Goal: Task Accomplishment & Management: Complete application form

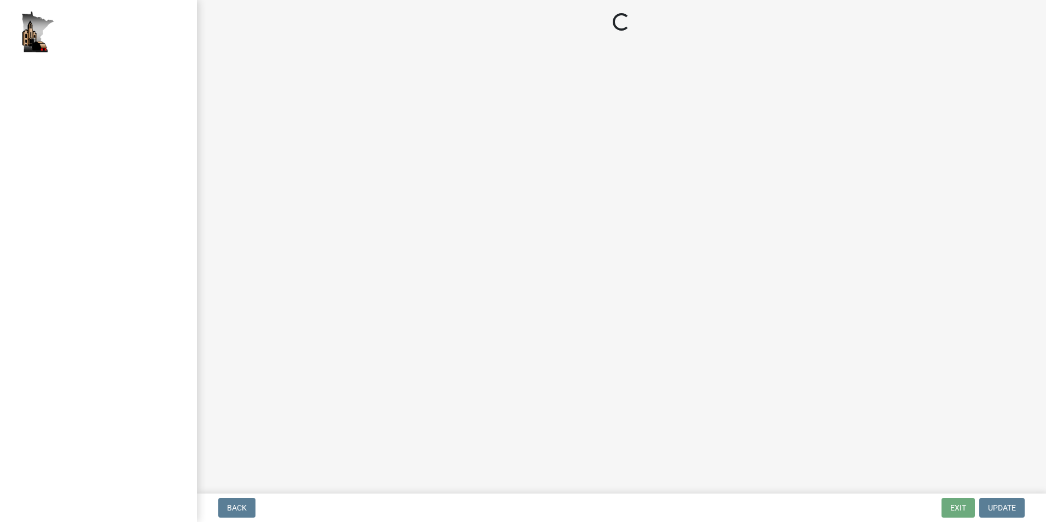
select select "2: 1"
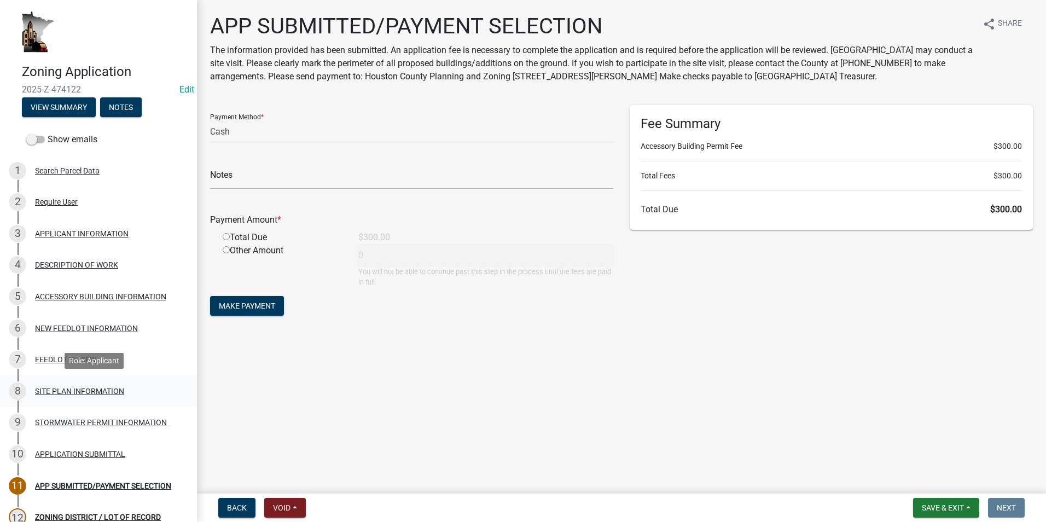
click at [85, 387] on div "SITE PLAN INFORMATION" at bounding box center [79, 391] width 89 height 8
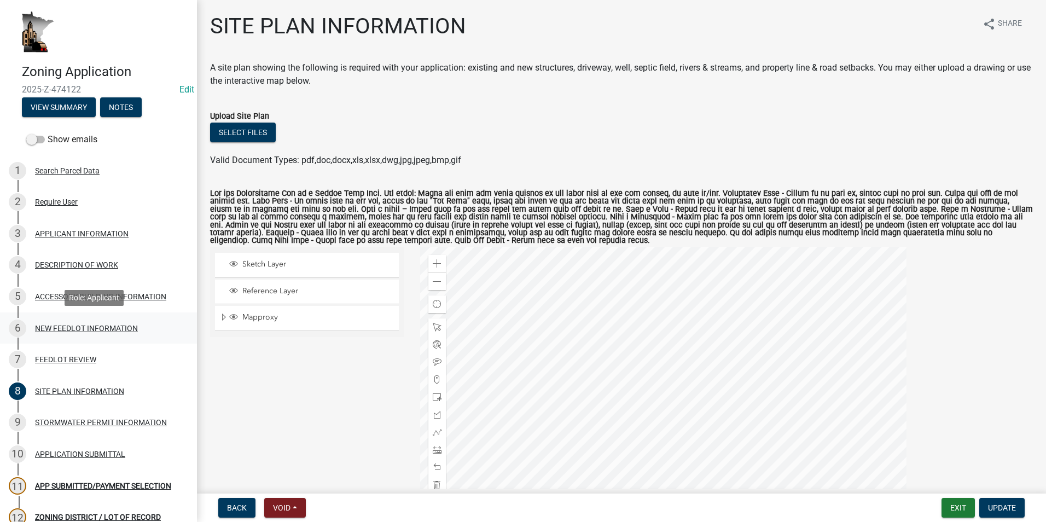
click at [47, 329] on div "NEW FEEDLOT INFORMATION" at bounding box center [86, 328] width 103 height 8
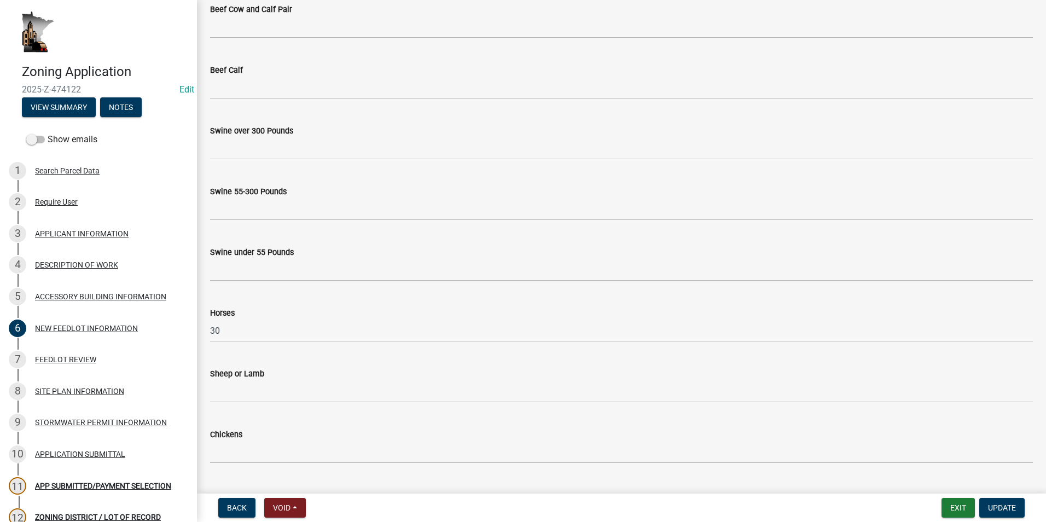
scroll to position [398, 0]
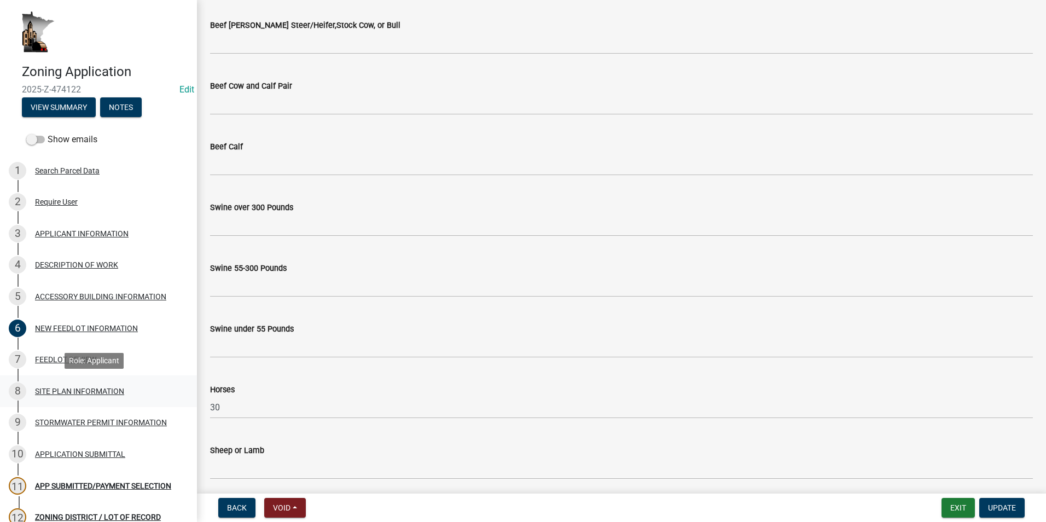
click at [89, 387] on div "SITE PLAN INFORMATION" at bounding box center [79, 391] width 89 height 8
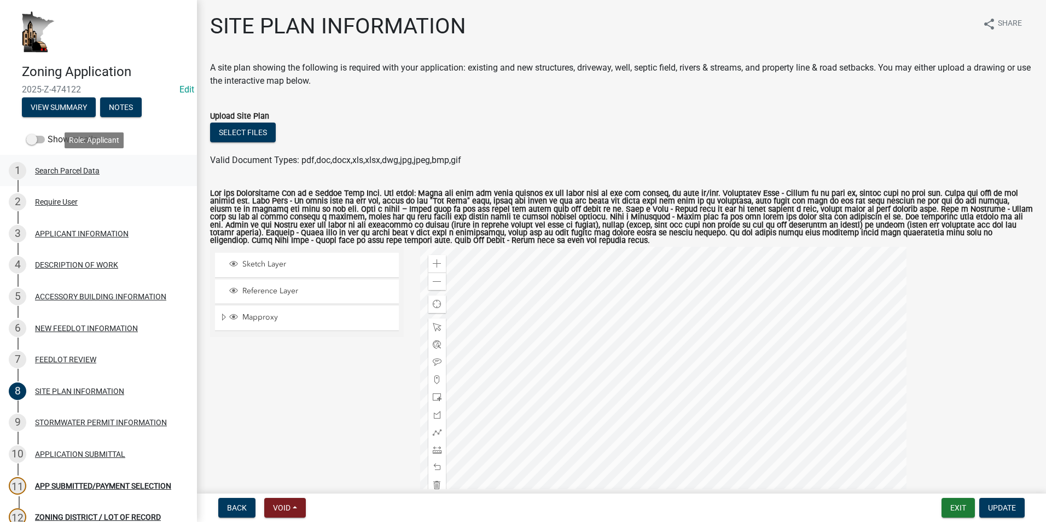
click at [72, 167] on div "Search Parcel Data" at bounding box center [67, 171] width 65 height 8
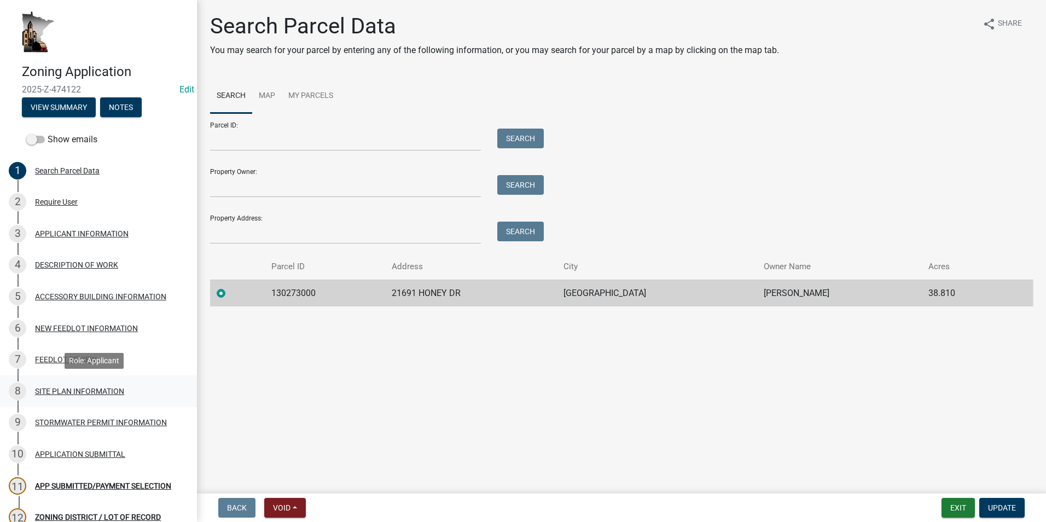
click at [78, 392] on div "SITE PLAN INFORMATION" at bounding box center [79, 391] width 89 height 8
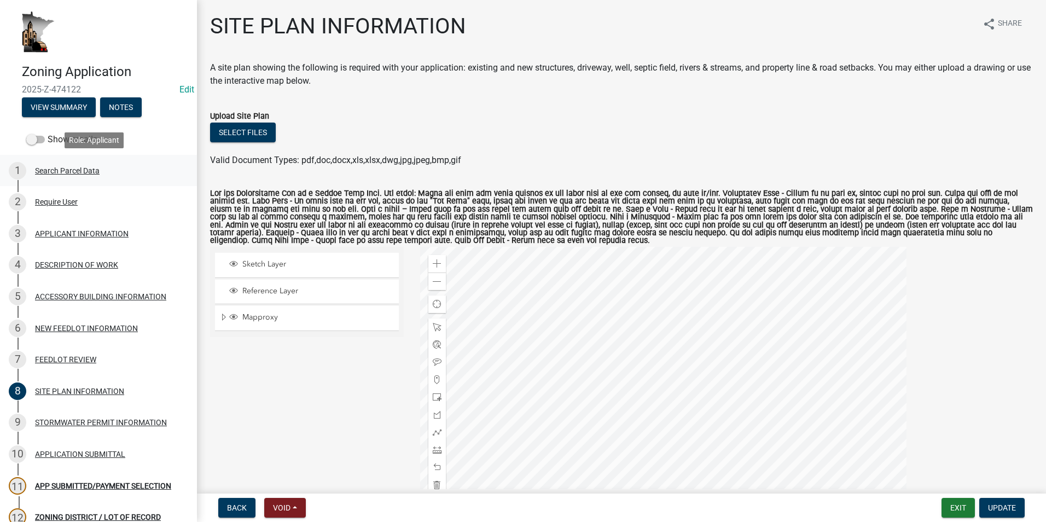
click at [70, 169] on div "Search Parcel Data" at bounding box center [67, 171] width 65 height 8
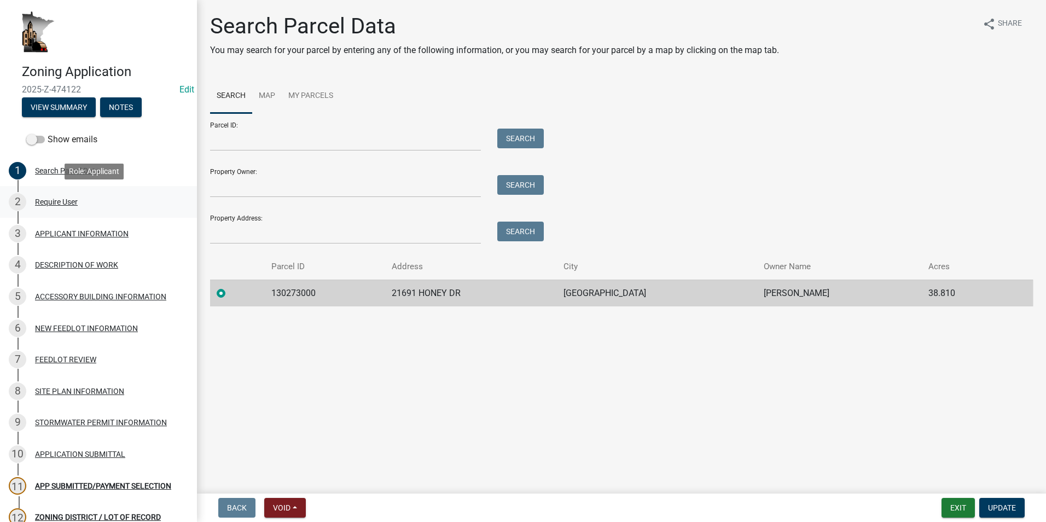
click at [64, 200] on div "Require User" at bounding box center [56, 202] width 43 height 8
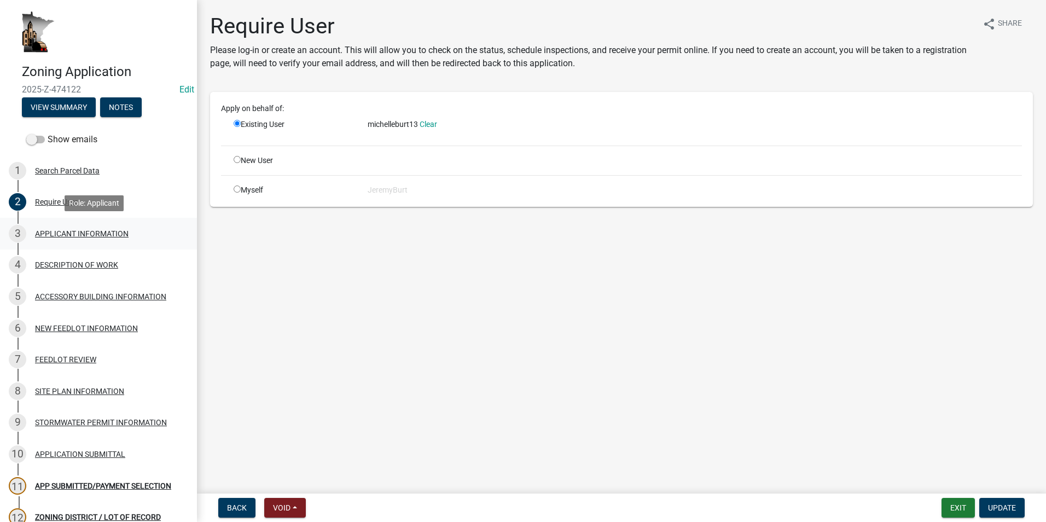
click at [75, 230] on div "APPLICANT INFORMATION" at bounding box center [82, 234] width 94 height 8
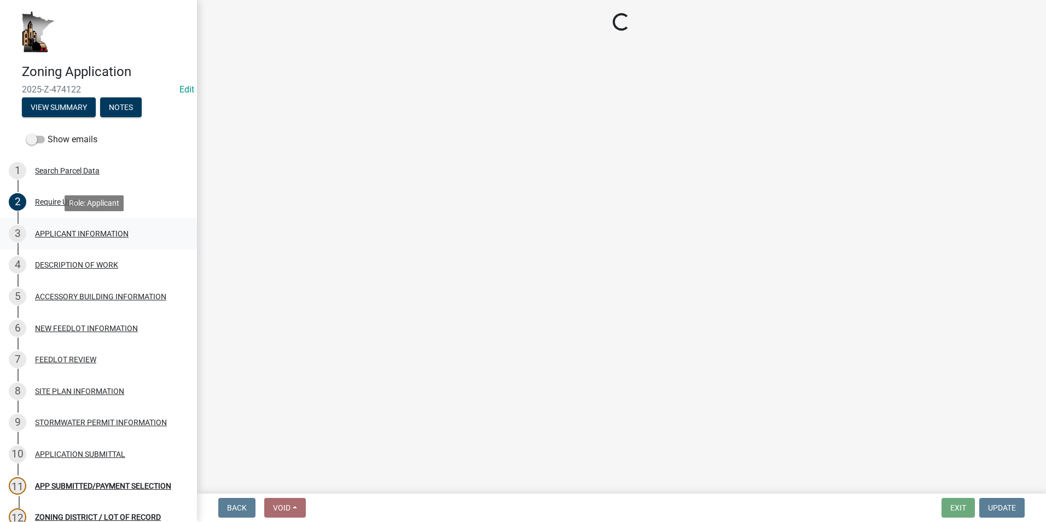
select select "884de254-84a4-4256-8abe-0e7e5fcf6e66"
select select "87bd8246-e010-4864-ada3-31d8f143e470"
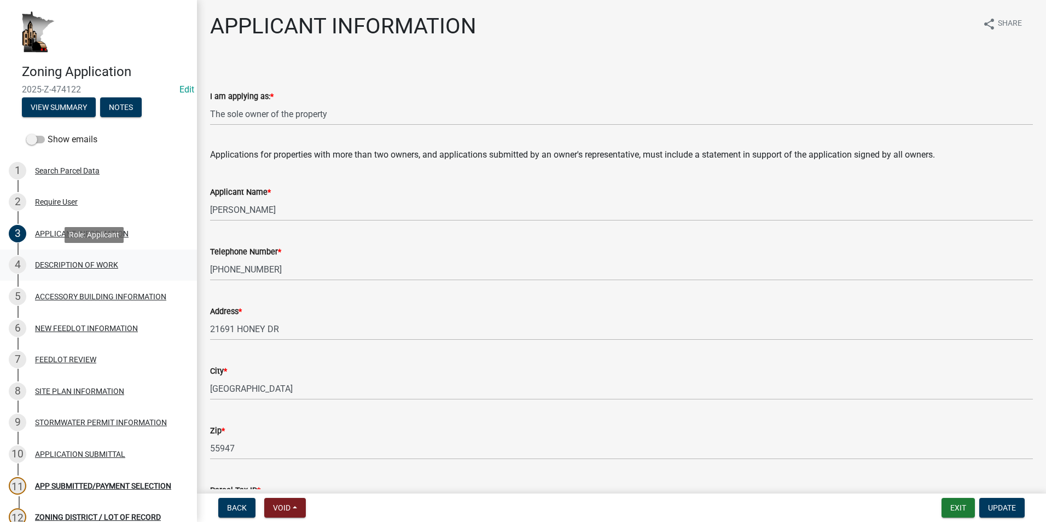
click at [63, 261] on div "DESCRIPTION OF WORK" at bounding box center [76, 265] width 83 height 8
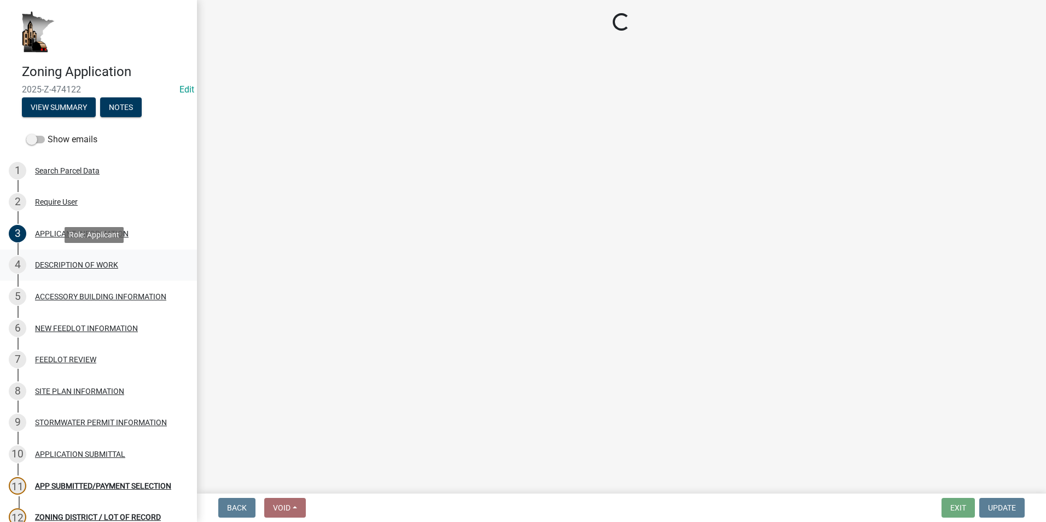
select select "8a50126a-ac8f-44d1-8890-2a914b053a60"
select select "e929572a-d3c1-4656-a5cb-745867c8f3e2"
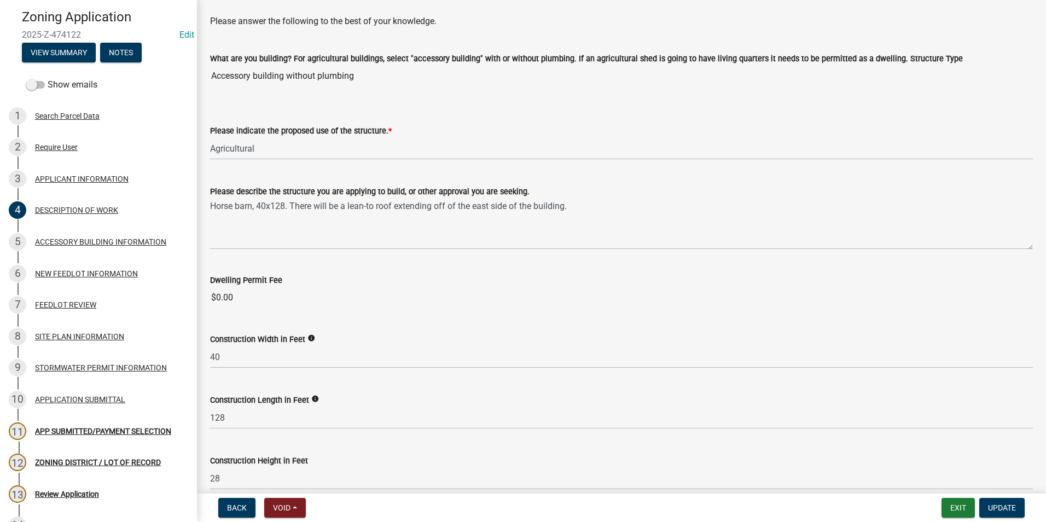
scroll to position [164, 0]
